Goal: Navigation & Orientation: Go to known website

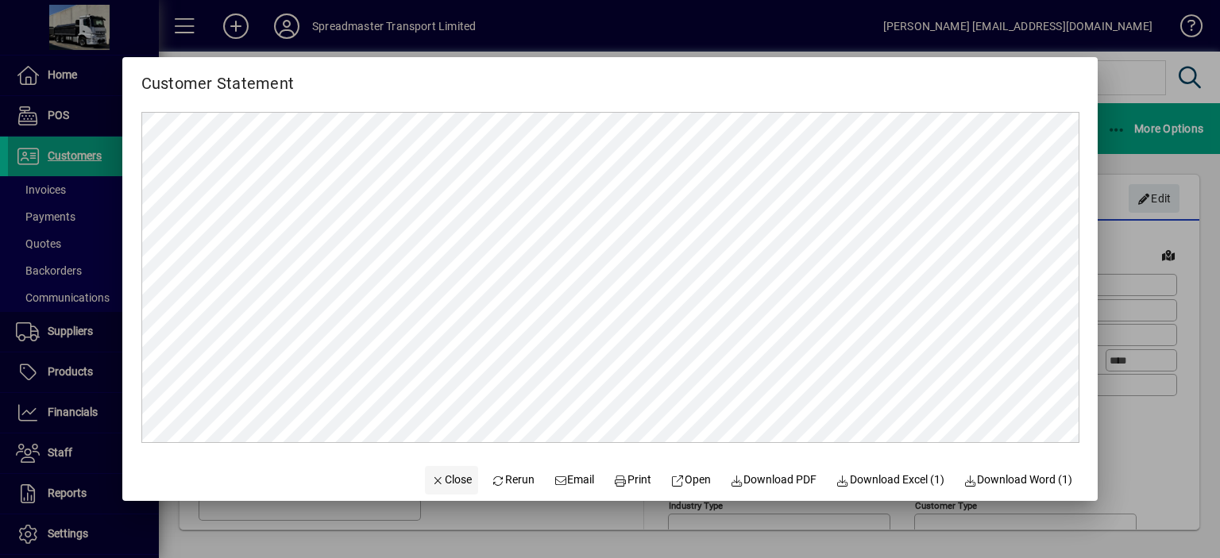
drag, startPoint x: 0, startPoint y: 0, endPoint x: 436, endPoint y: 474, distance: 644.3
click at [436, 474] on span "Close" at bounding box center [451, 480] width 41 height 17
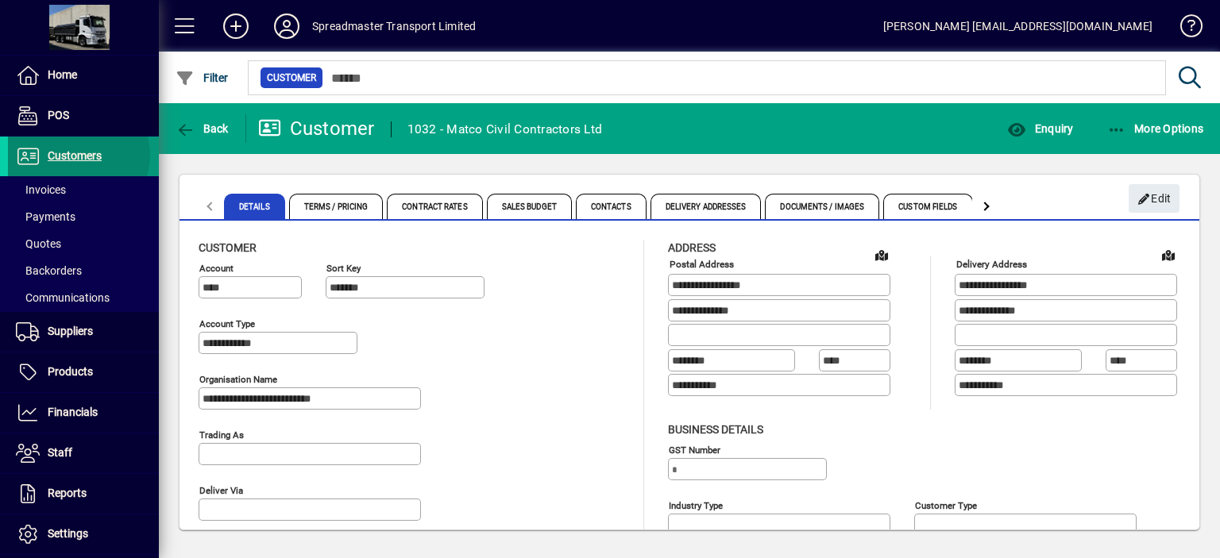
click at [75, 155] on span "Customers" at bounding box center [75, 155] width 54 height 13
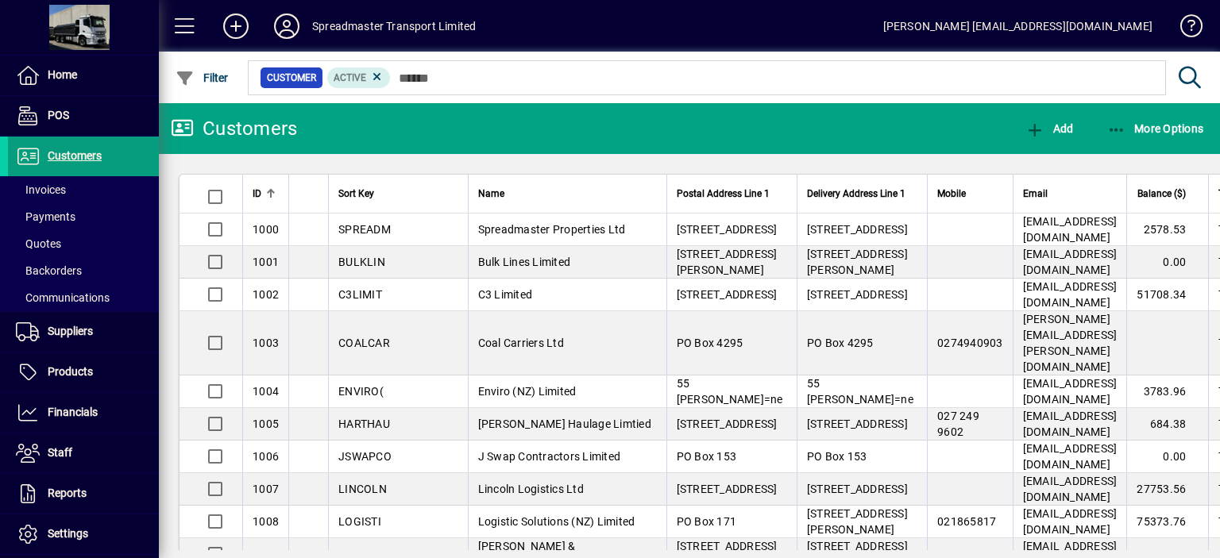
click at [286, 21] on icon at bounding box center [287, 26] width 32 height 25
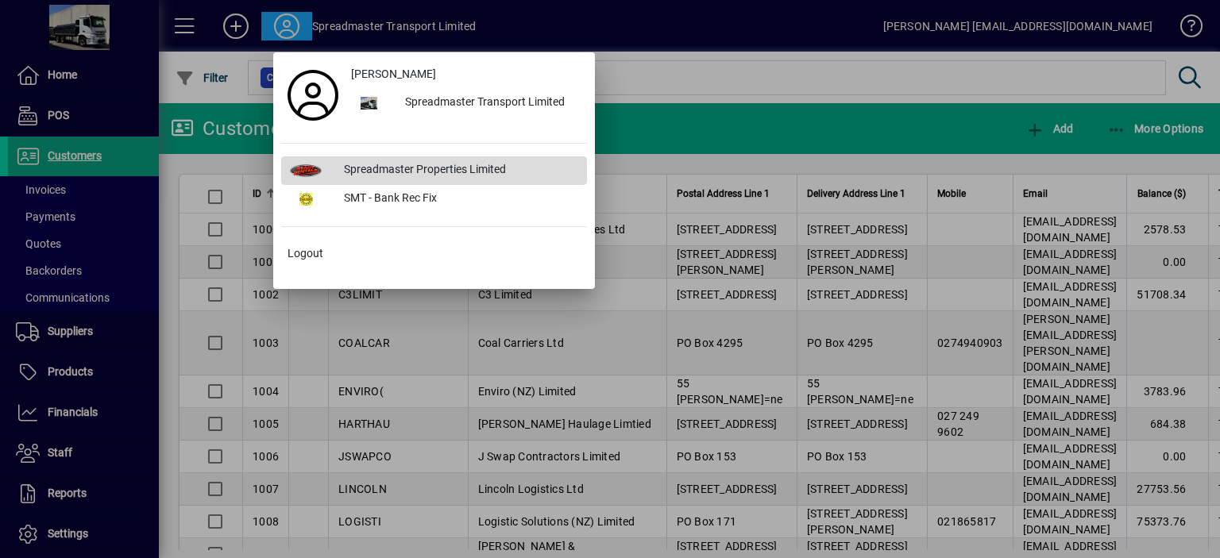
click at [429, 166] on div "Spreadmaster Properties Limited" at bounding box center [459, 170] width 256 height 29
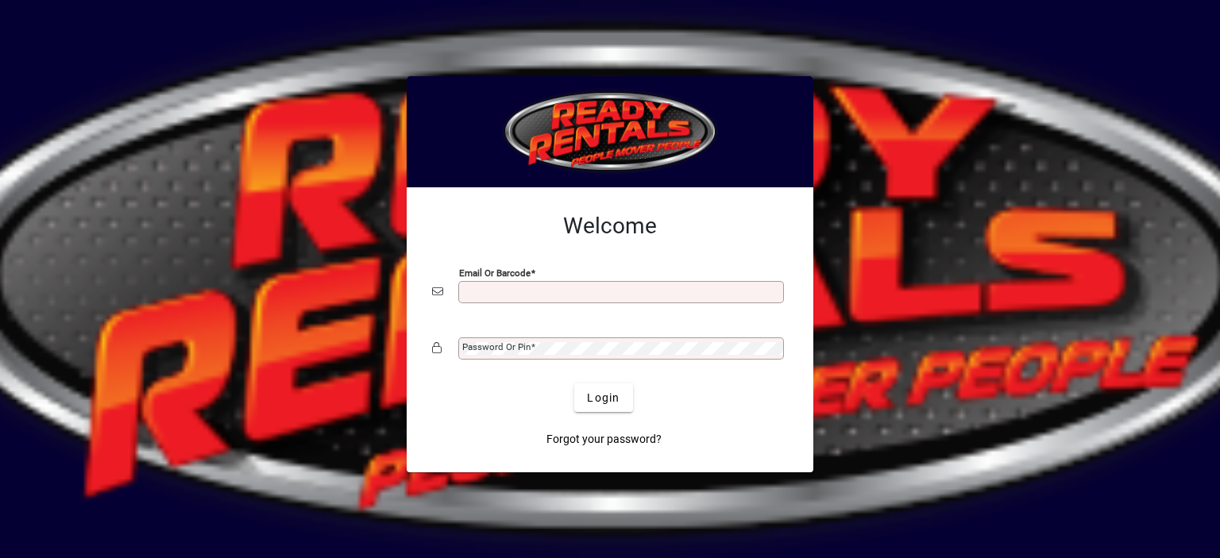
click at [495, 291] on input "Email or Barcode" at bounding box center [622, 292] width 321 height 13
type input "**********"
click at [508, 345] on mat-label "Password or Pin" at bounding box center [496, 347] width 68 height 11
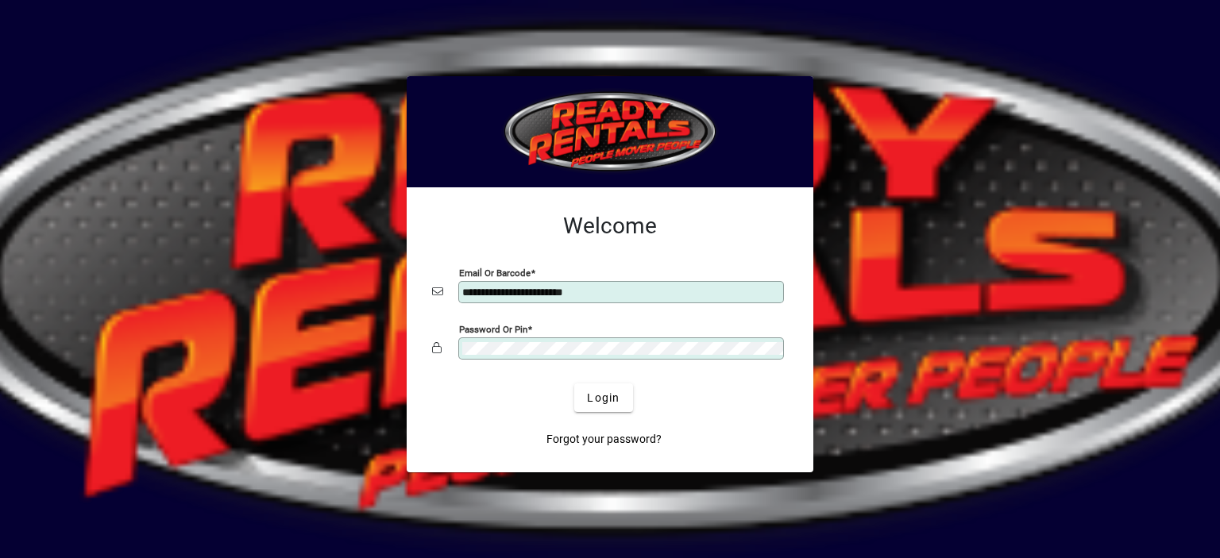
click at [574, 384] on button "Login" at bounding box center [603, 398] width 58 height 29
